Goal: Task Accomplishment & Management: Manage account settings

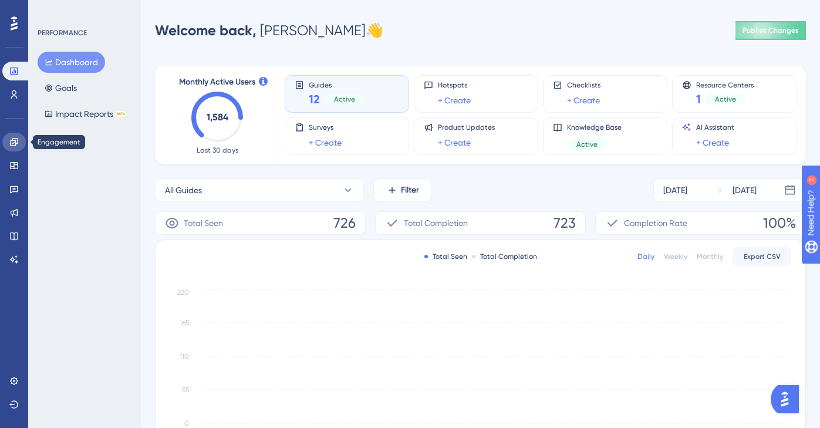
click at [13, 140] on icon at bounding box center [14, 142] width 8 height 8
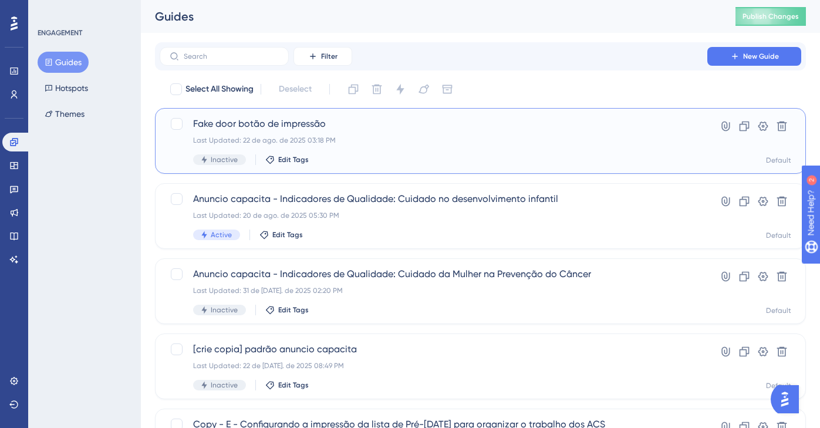
click at [218, 150] on div "Fake door botão de impressão Last Updated: 22 de ago. de 2025 03:18 PM Inactive…" at bounding box center [433, 141] width 481 height 48
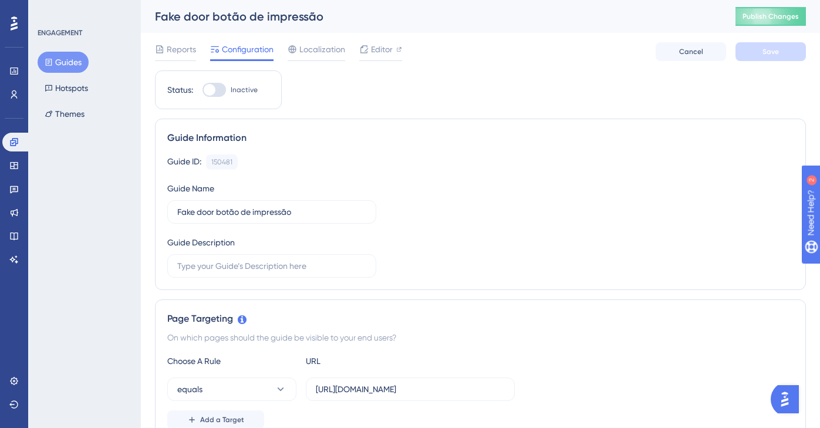
click at [222, 90] on div at bounding box center [213, 90] width 23 height 14
click at [202, 90] on input "Inactive" at bounding box center [202, 90] width 1 height 1
checkbox input "true"
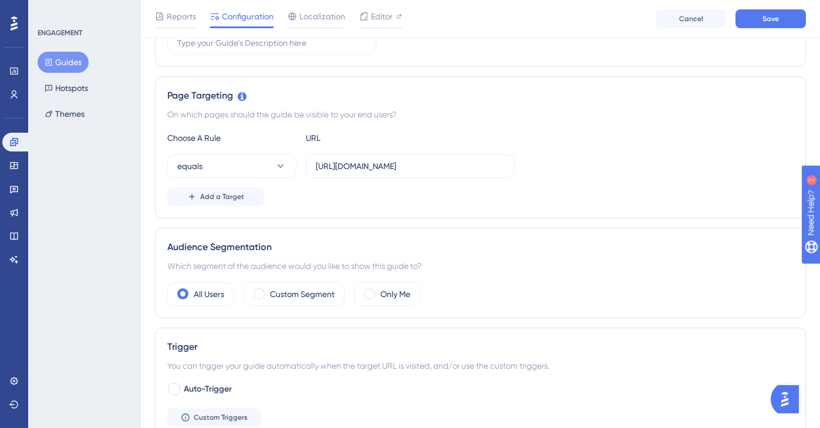
scroll to position [266, 0]
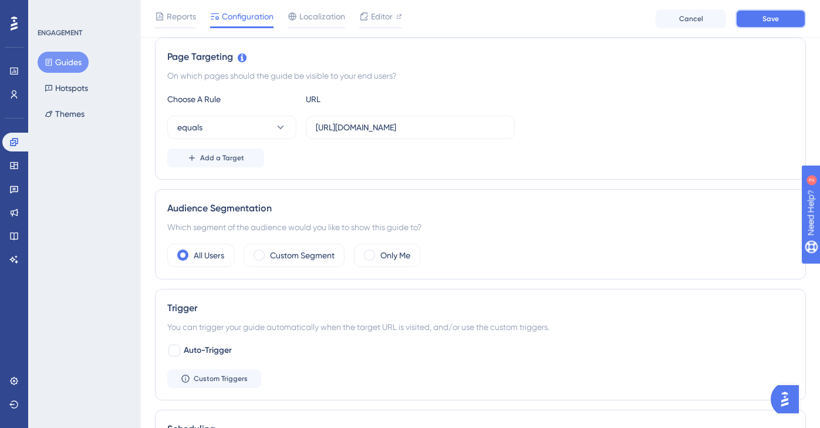
click at [761, 18] on button "Save" at bounding box center [770, 18] width 70 height 19
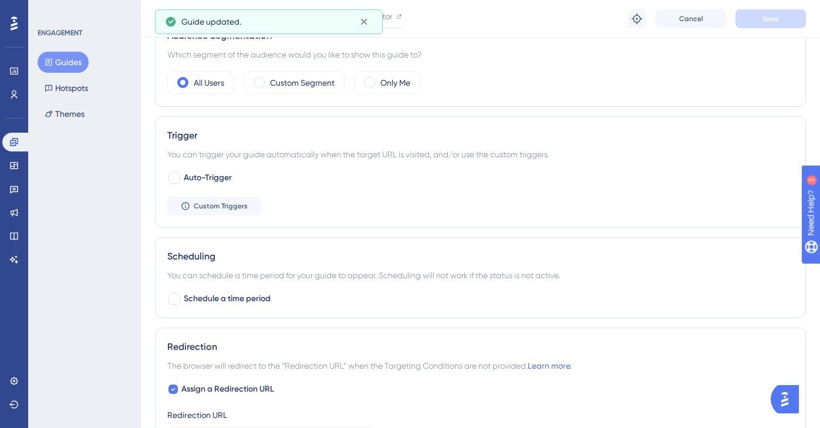
scroll to position [447, 0]
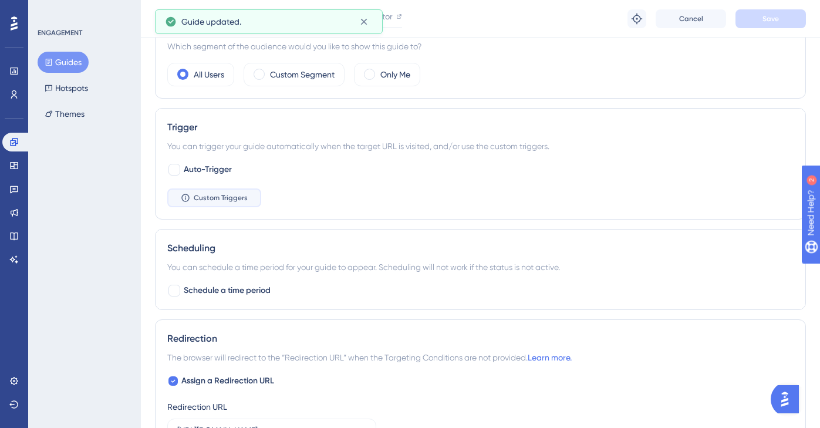
click at [237, 201] on span "Custom Triggers" at bounding box center [221, 197] width 54 height 9
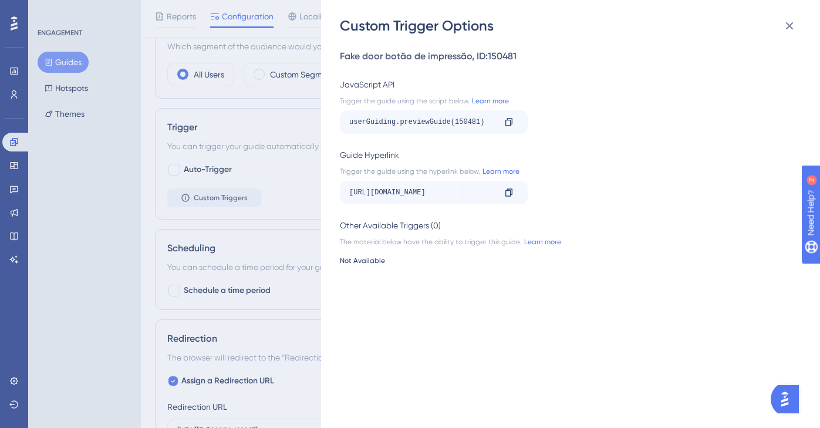
click at [456, 124] on div "userGuiding.previewGuide(150481)" at bounding box center [422, 122] width 146 height 19
click at [577, 138] on div "Fake door botão de impressão , ID: 150481 JavaScript API Trigger the guide usin…" at bounding box center [576, 231] width 473 height 393
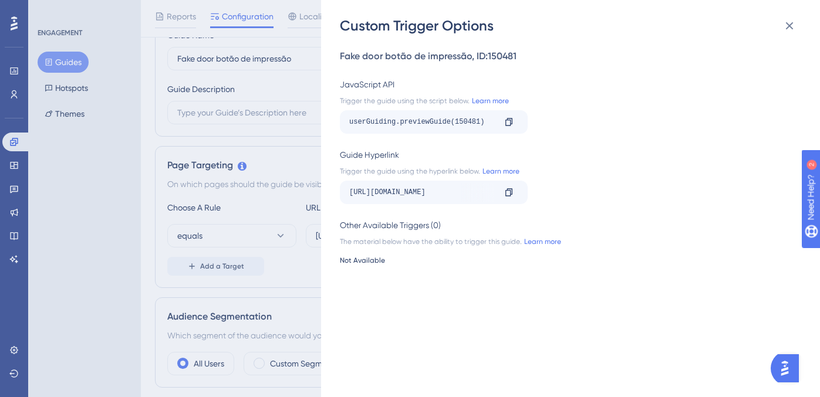
scroll to position [114, 0]
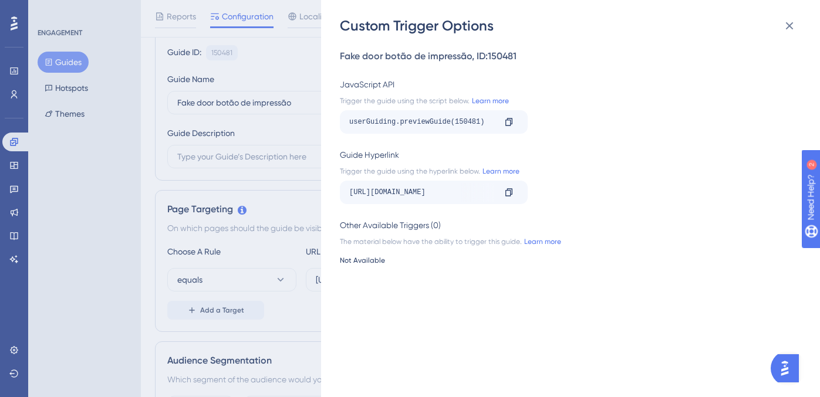
click at [783, 73] on div "Fake door botão de impressão , ID: 150481 JavaScript API Trigger the guide usin…" at bounding box center [576, 216] width 473 height 362
click at [785, 15] on button at bounding box center [788, 25] width 23 height 23
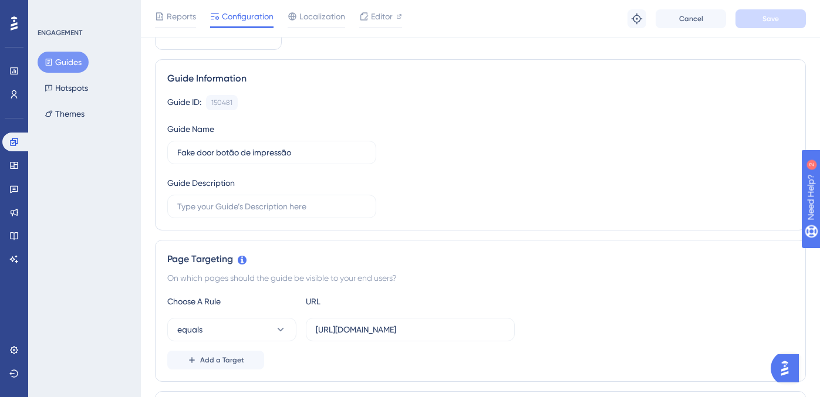
scroll to position [0, 0]
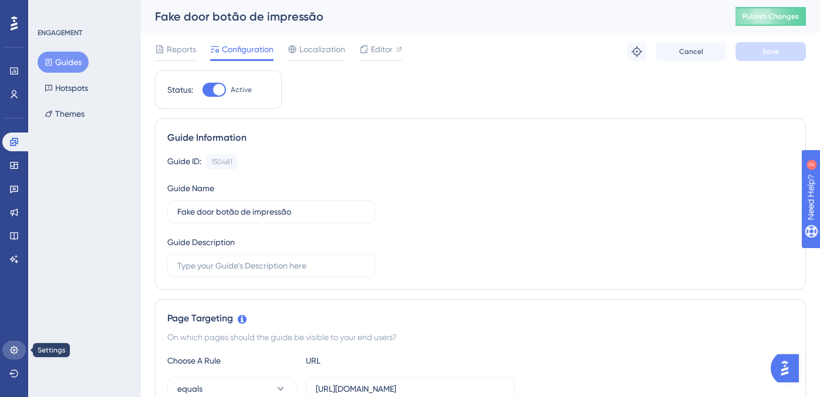
click at [13, 353] on icon at bounding box center [14, 350] width 8 height 8
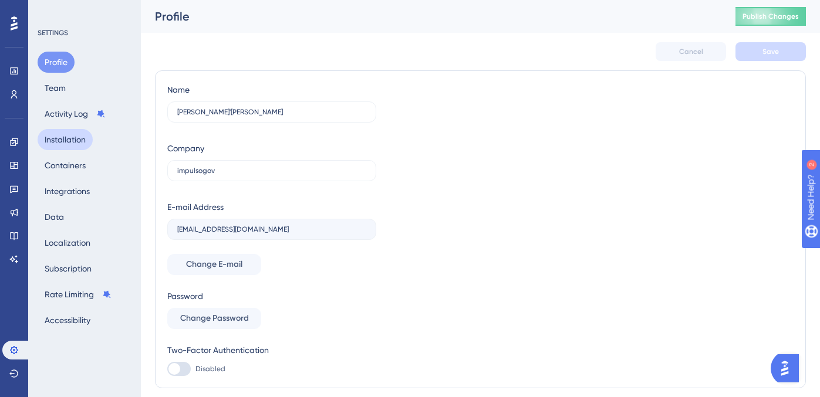
click at [73, 135] on button "Installation" at bounding box center [65, 139] width 55 height 21
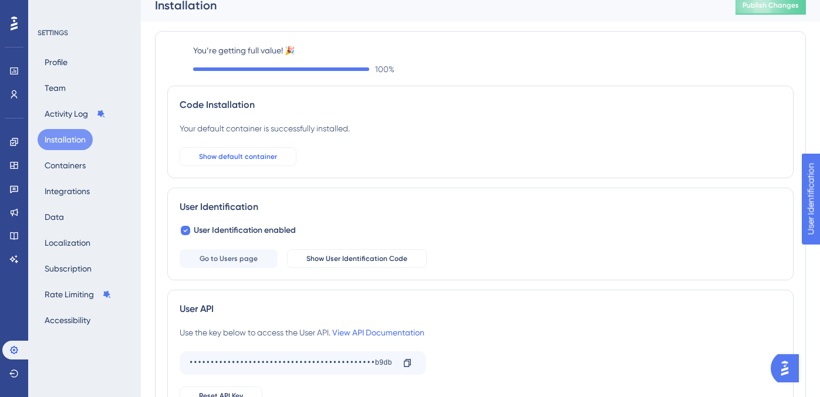
scroll to position [12, 0]
click at [245, 161] on button "Show default container" at bounding box center [238, 156] width 117 height 19
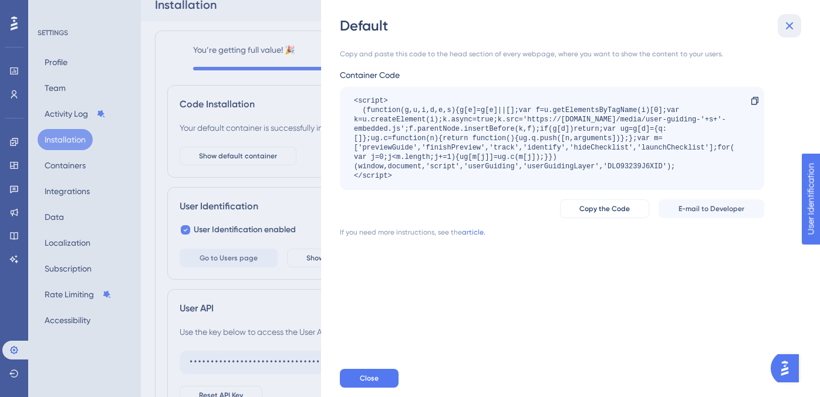
click at [788, 28] on icon at bounding box center [789, 26] width 14 height 14
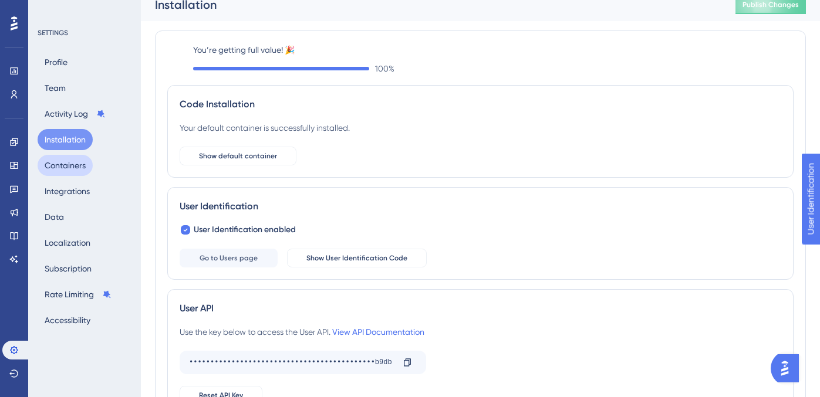
click at [70, 167] on button "Containers" at bounding box center [65, 165] width 55 height 21
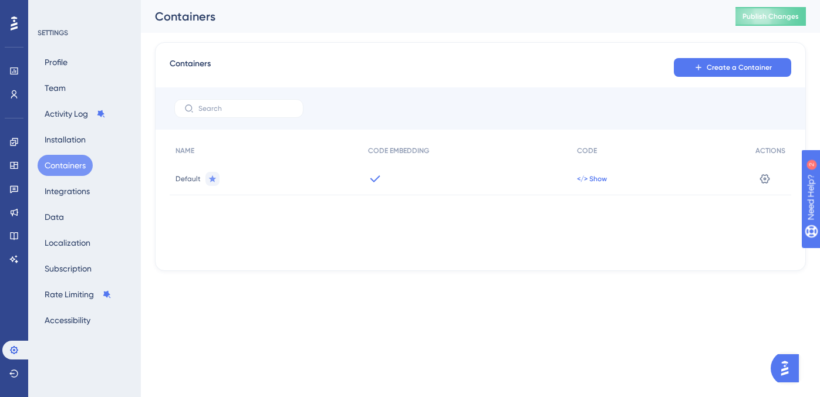
click at [594, 177] on span "</> Show" at bounding box center [592, 178] width 30 height 9
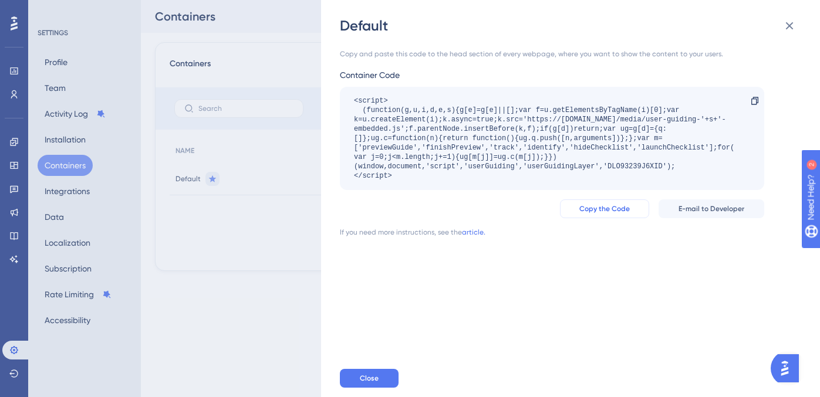
click at [600, 211] on span "Copy the Code" at bounding box center [604, 208] width 50 height 9
click at [790, 29] on icon at bounding box center [789, 26] width 14 height 14
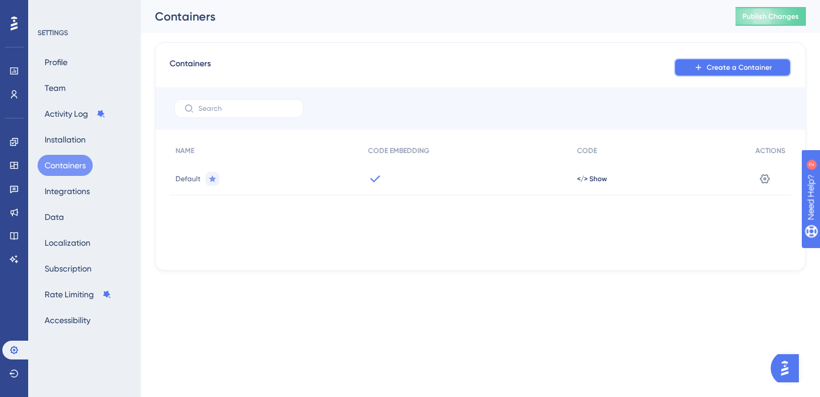
click at [712, 71] on span "Create a Container" at bounding box center [738, 67] width 65 height 9
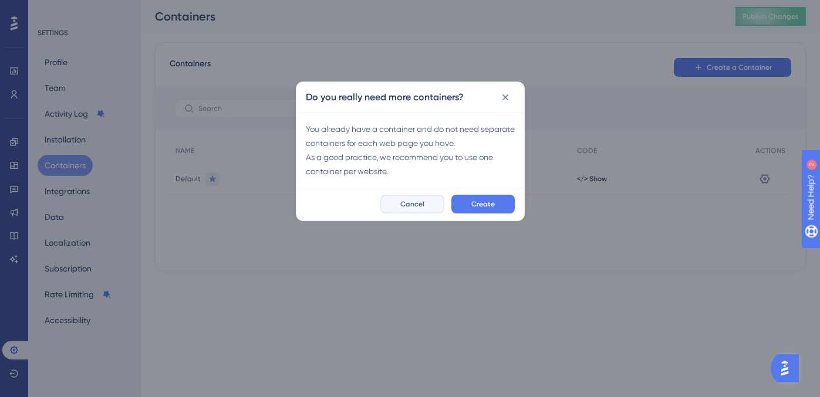
click at [420, 204] on span "Cancel" at bounding box center [412, 204] width 24 height 9
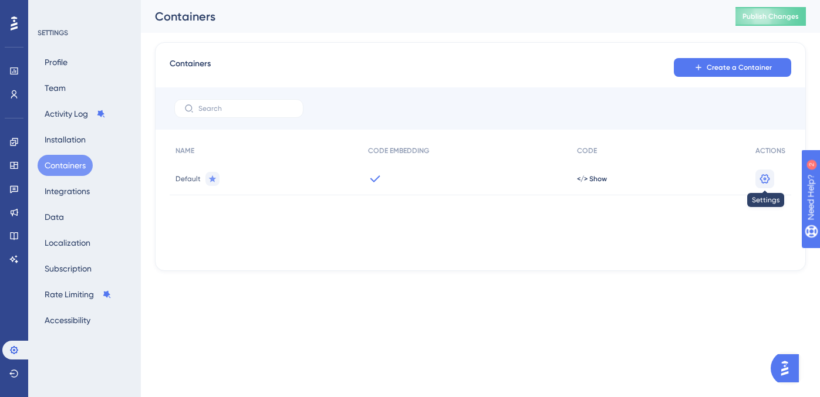
click at [762, 174] on icon at bounding box center [765, 179] width 12 height 12
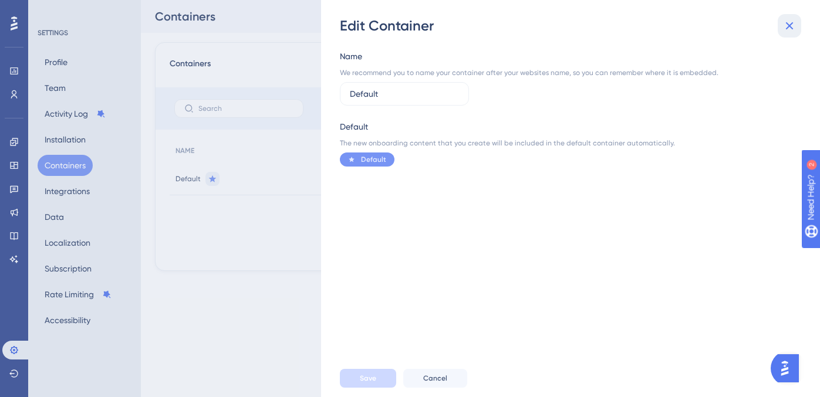
click at [786, 31] on icon at bounding box center [789, 26] width 14 height 14
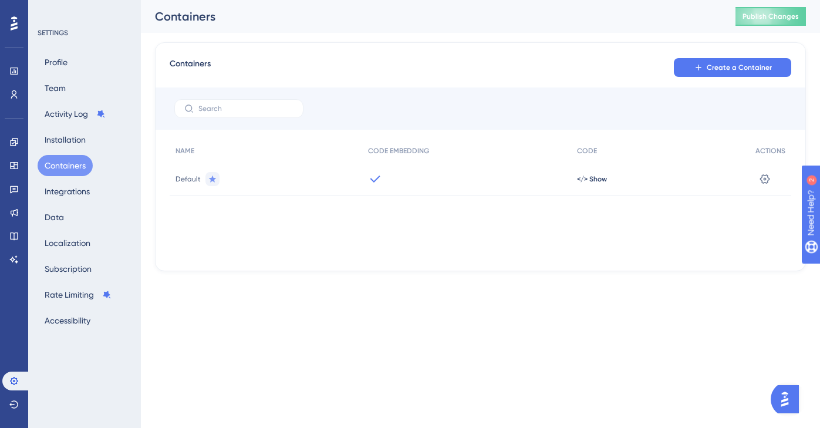
click at [21, 30] on div at bounding box center [14, 23] width 19 height 19
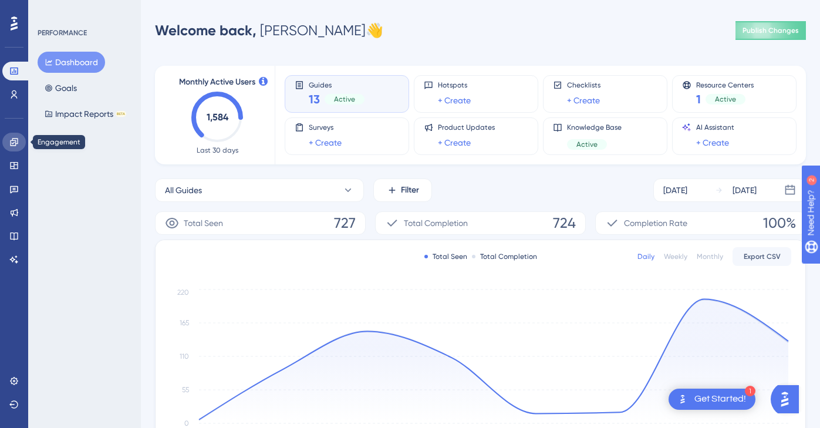
click at [13, 149] on link at bounding box center [13, 142] width 23 height 19
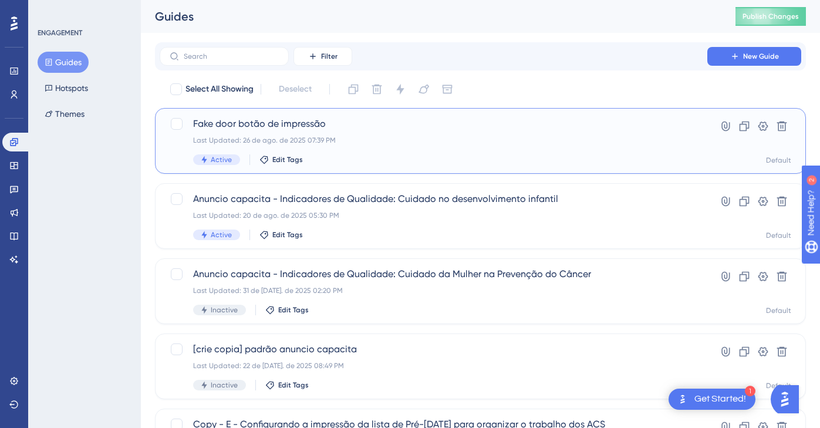
click at [388, 130] on span "Fake door botão de impressão" at bounding box center [433, 124] width 481 height 14
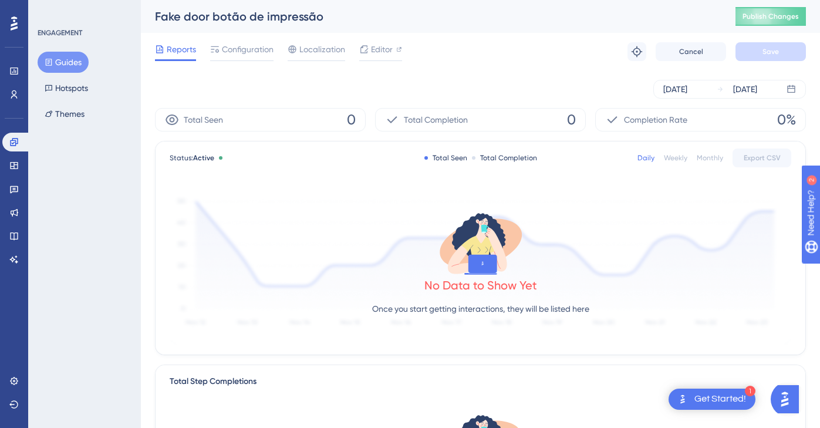
click at [245, 75] on div "[DATE] [DATE]" at bounding box center [480, 89] width 651 height 38
click at [371, 51] on span "Editor" at bounding box center [382, 49] width 22 height 14
